Goal: Information Seeking & Learning: Learn about a topic

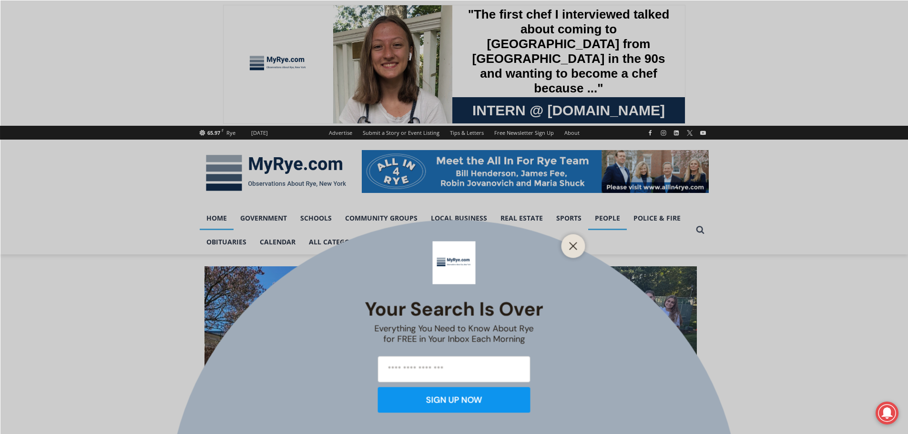
drag, startPoint x: 576, startPoint y: 244, endPoint x: 616, endPoint y: 225, distance: 44.4
click at [576, 244] on line "Close" at bounding box center [573, 246] width 7 height 7
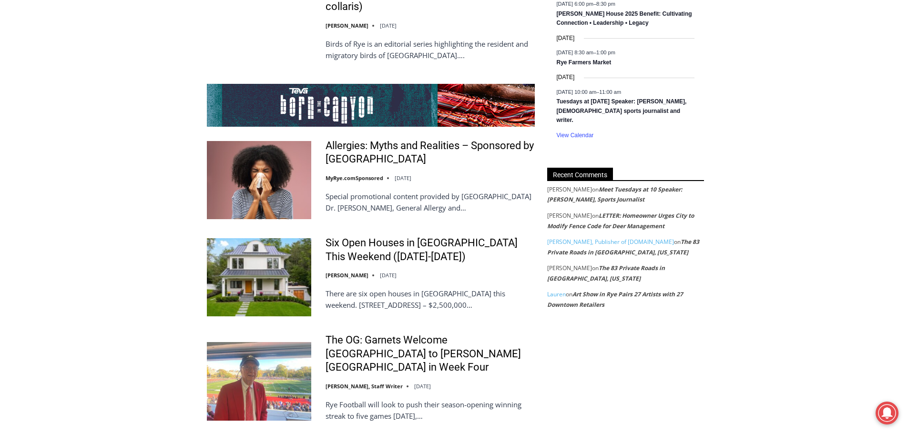
scroll to position [1772, 0]
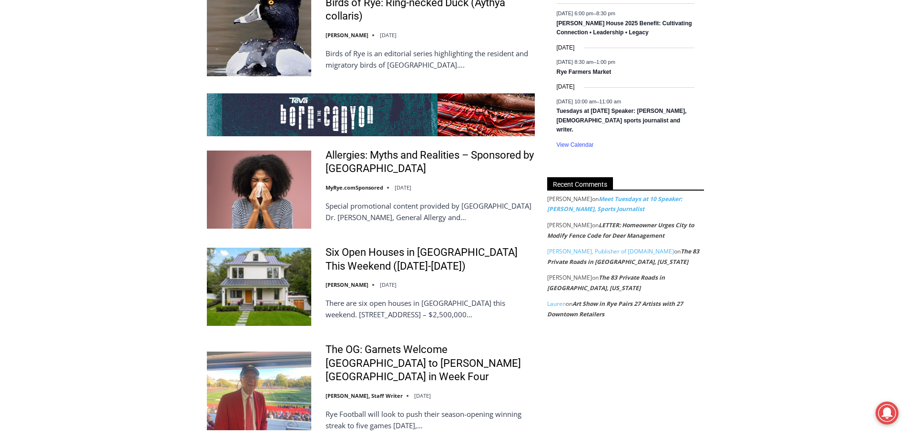
click at [610, 195] on link "Meet Tuesdays at 10 Speaker: [PERSON_NAME], Sports Journalist" at bounding box center [614, 204] width 135 height 19
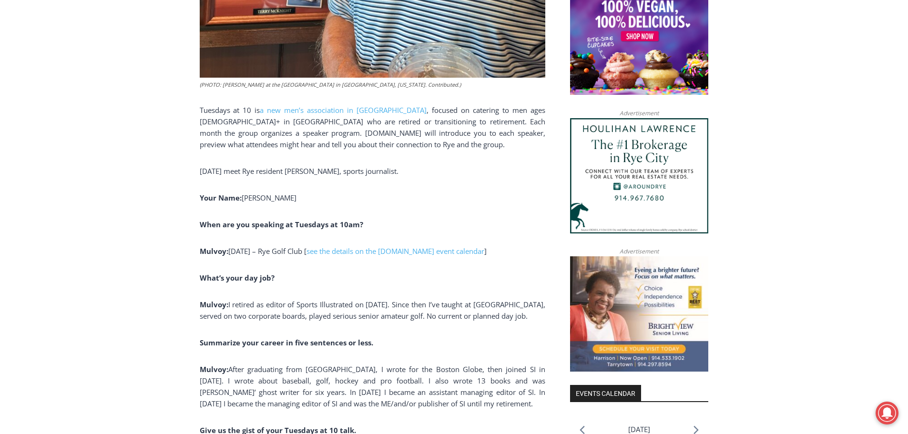
scroll to position [717, 0]
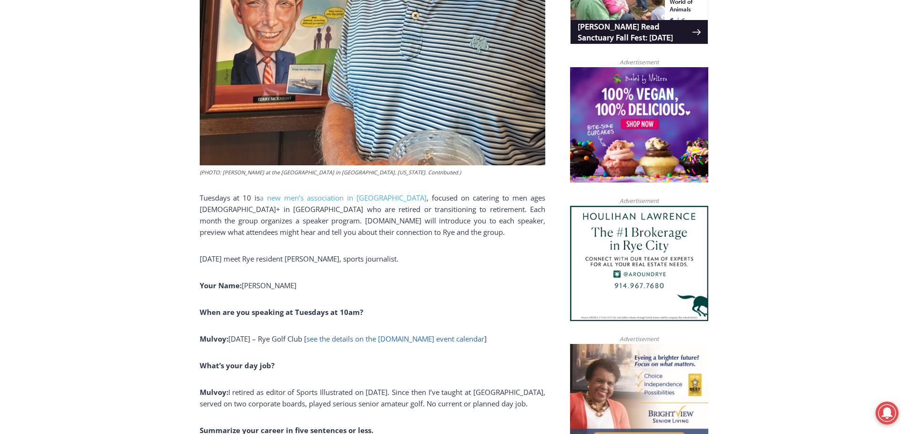
click at [445, 340] on span "see the details on the MyRye.com event calendar" at bounding box center [396, 339] width 178 height 10
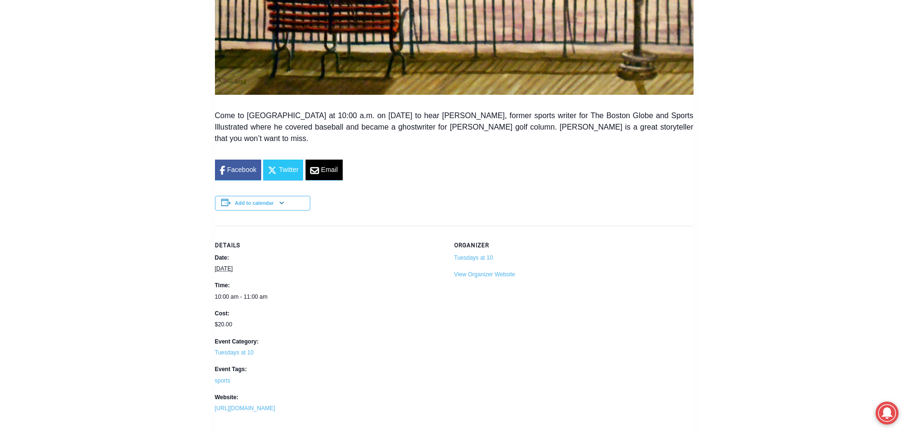
scroll to position [573, 0]
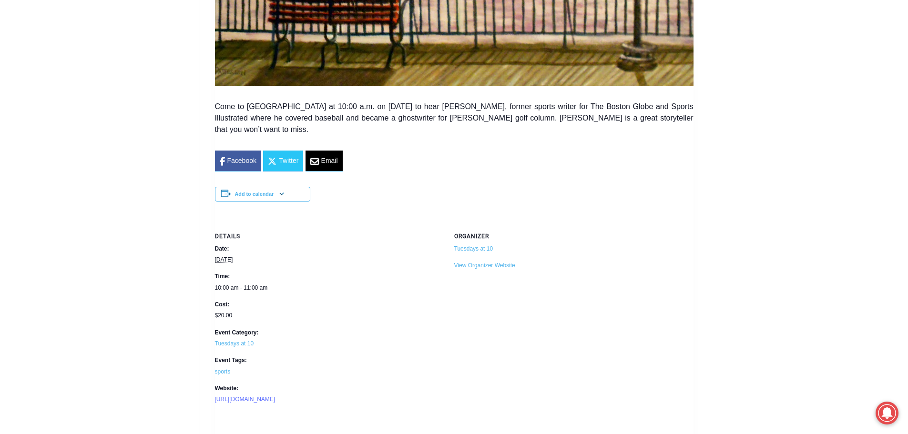
click at [246, 396] on link "https://www.tuesdaysat10.org" at bounding box center [245, 399] width 61 height 7
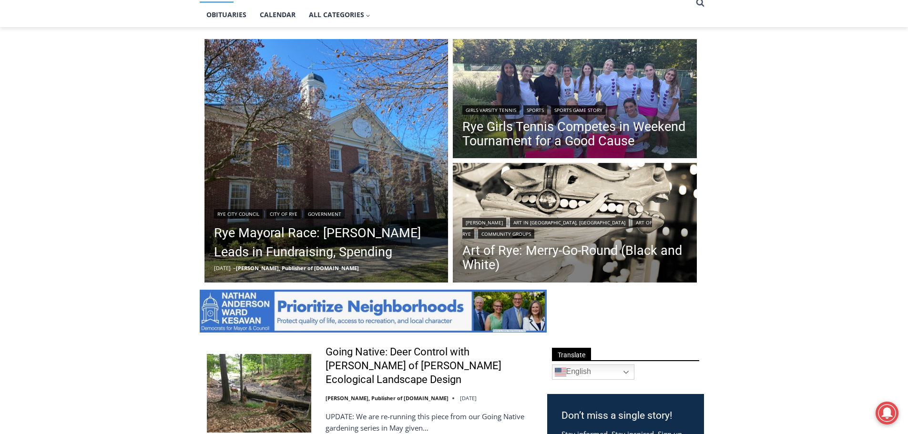
scroll to position [234, 0]
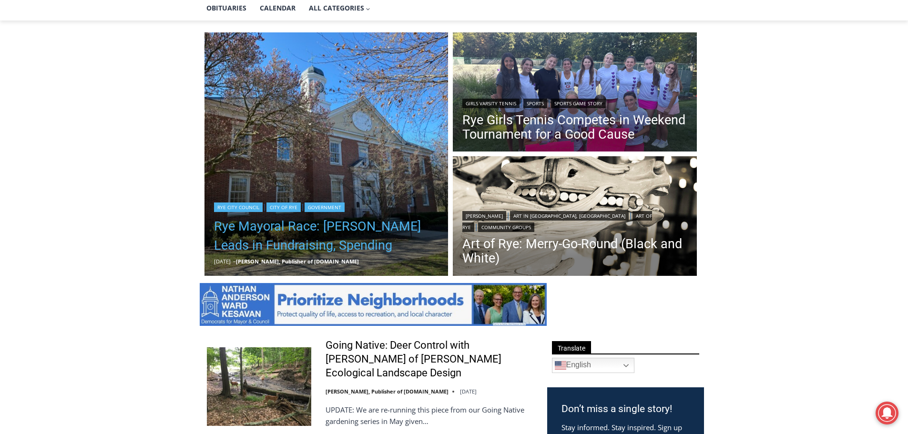
click at [272, 226] on link "Rye Mayoral Race: [PERSON_NAME] Leads in Fundraising, Spending" at bounding box center [326, 236] width 225 height 38
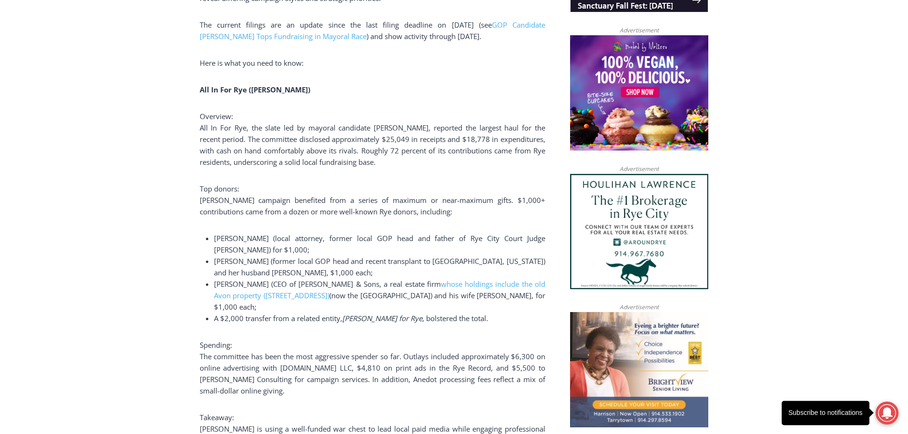
scroll to position [707, 0]
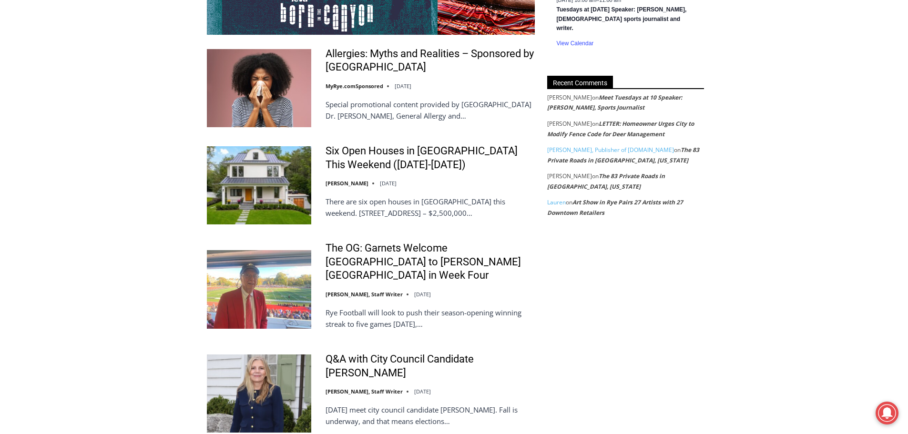
scroll to position [1846, 0]
